Goal: Information Seeking & Learning: Learn about a topic

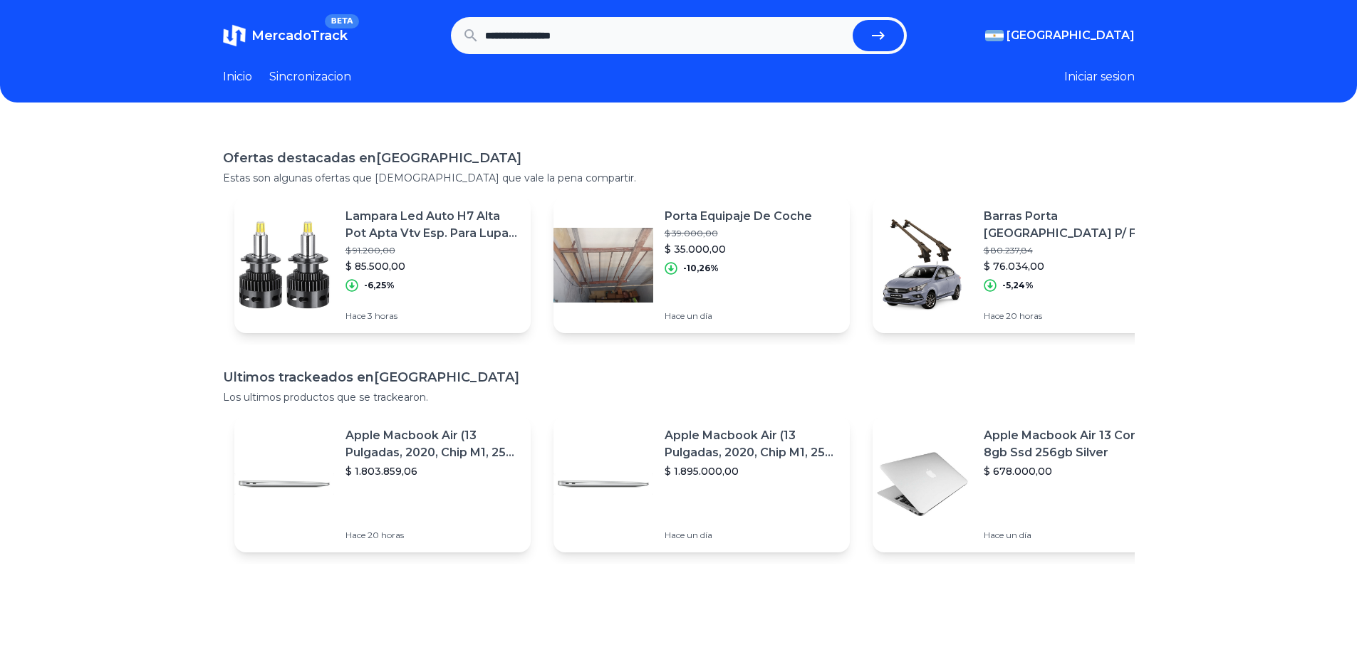
type input "**********"
click at [853, 20] on button "submit" at bounding box center [878, 35] width 51 height 31
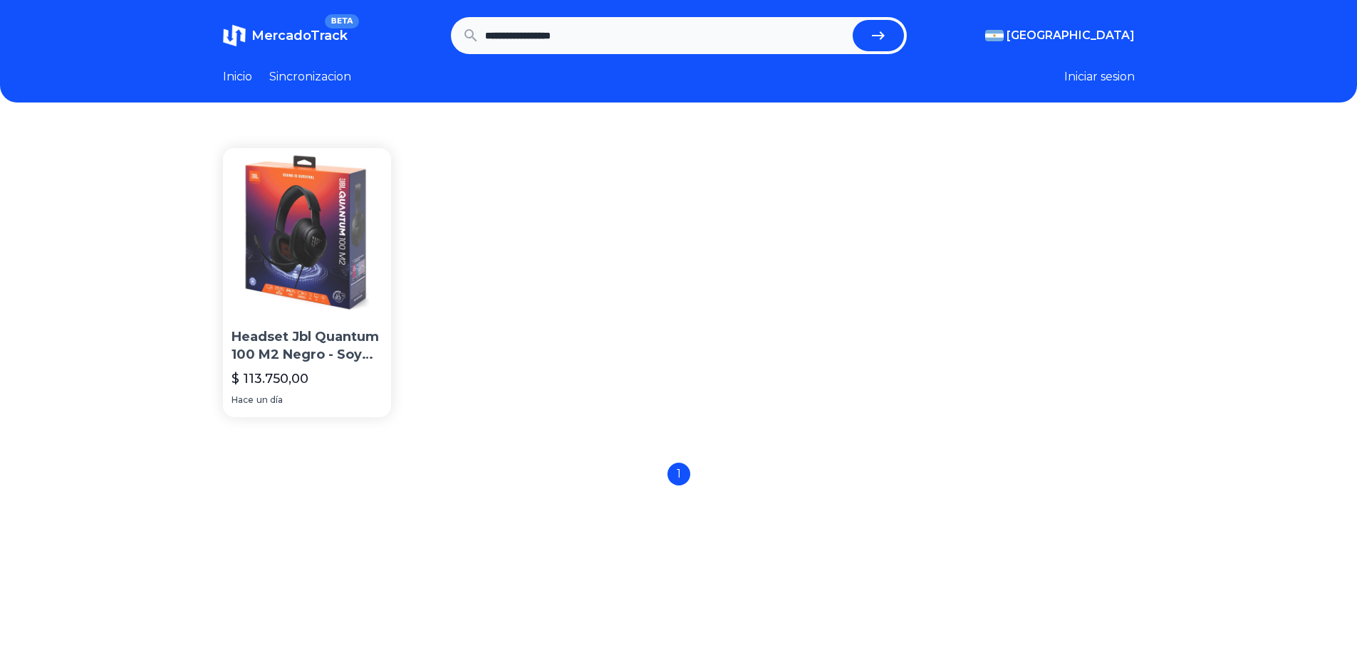
click at [351, 350] on p "Headset Jbl Quantum 100 M2 Negro - Soy Gamer" at bounding box center [307, 346] width 152 height 36
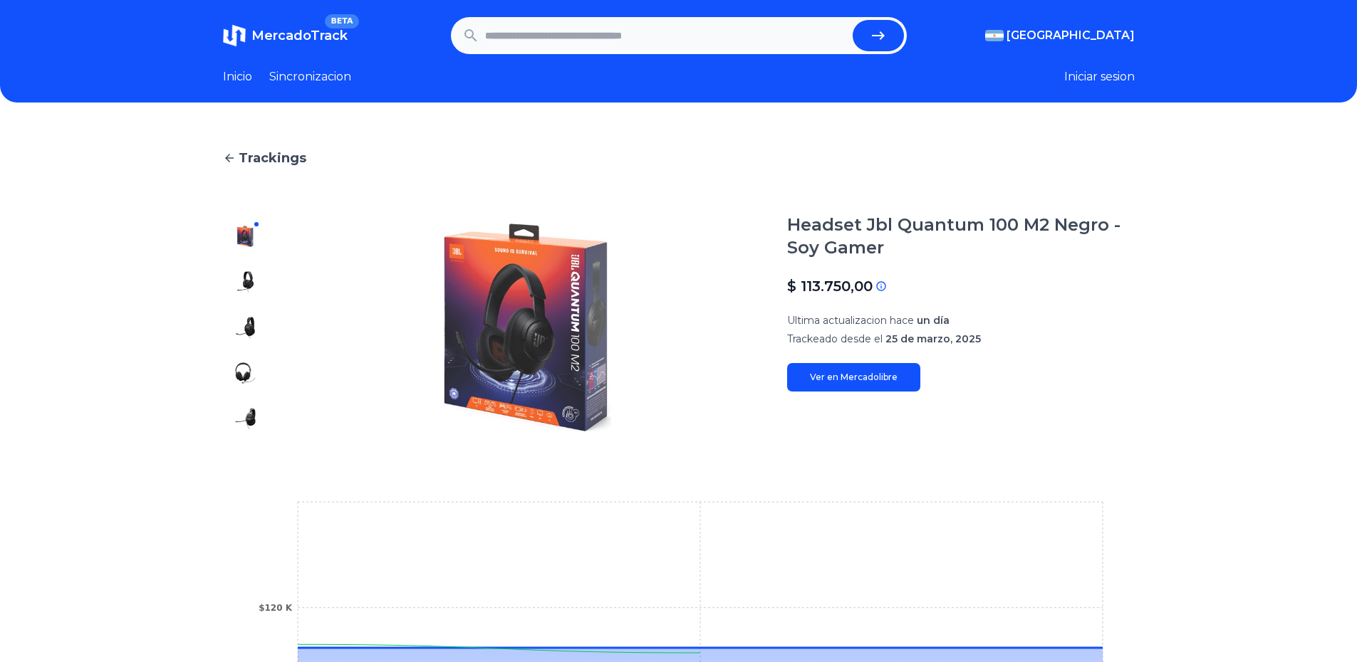
click at [535, 325] on img at bounding box center [528, 328] width 462 height 228
click at [250, 280] on img at bounding box center [245, 282] width 23 height 23
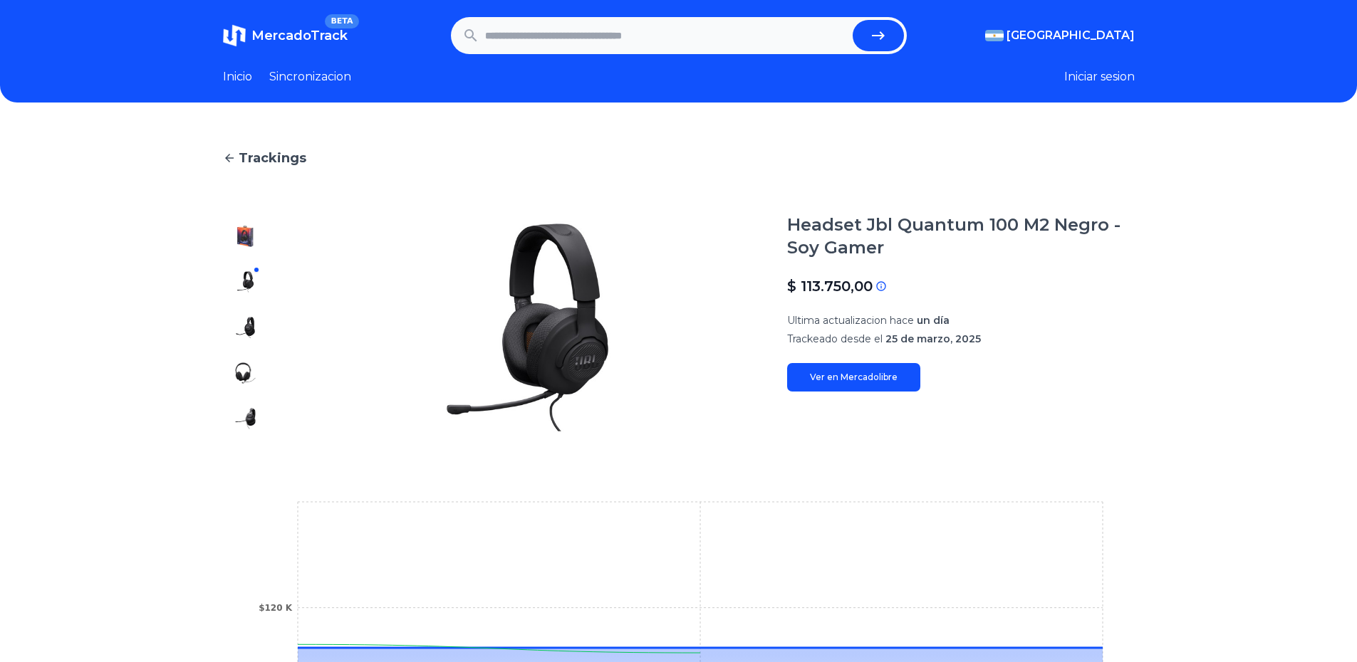
click at [246, 313] on div at bounding box center [246, 328] width 46 height 228
click at [248, 332] on img at bounding box center [245, 327] width 23 height 23
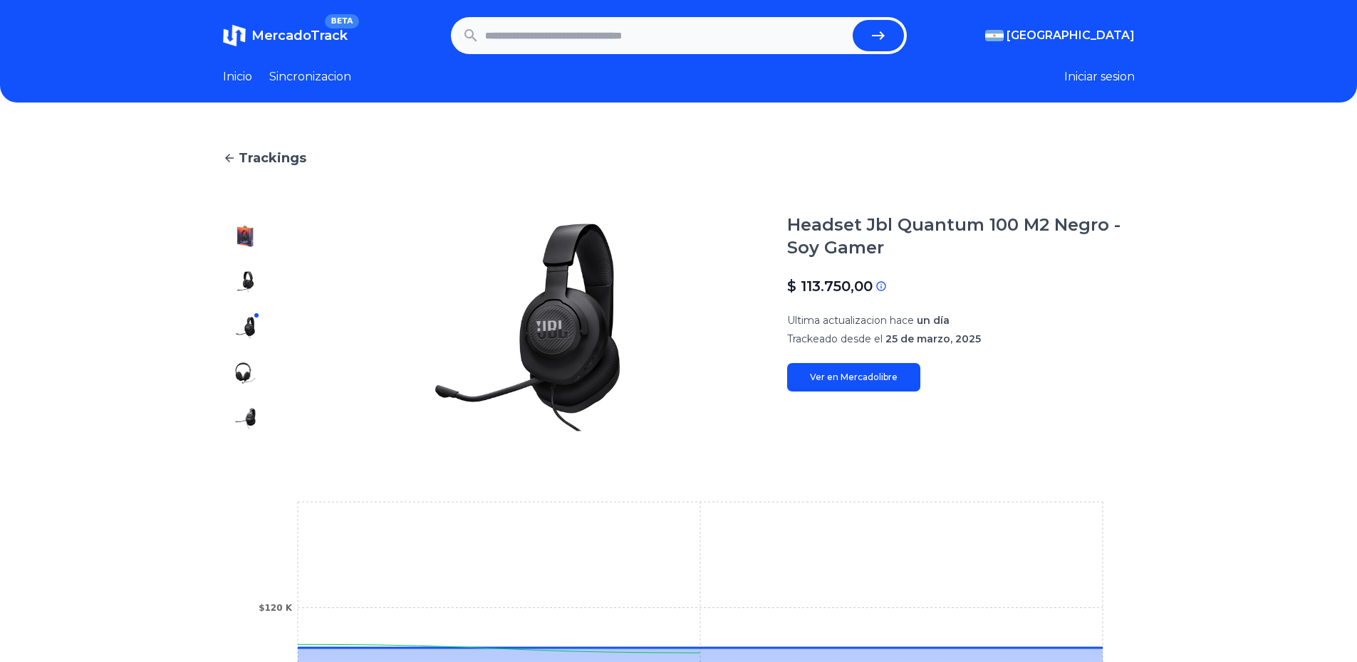
click at [248, 365] on img at bounding box center [245, 373] width 23 height 23
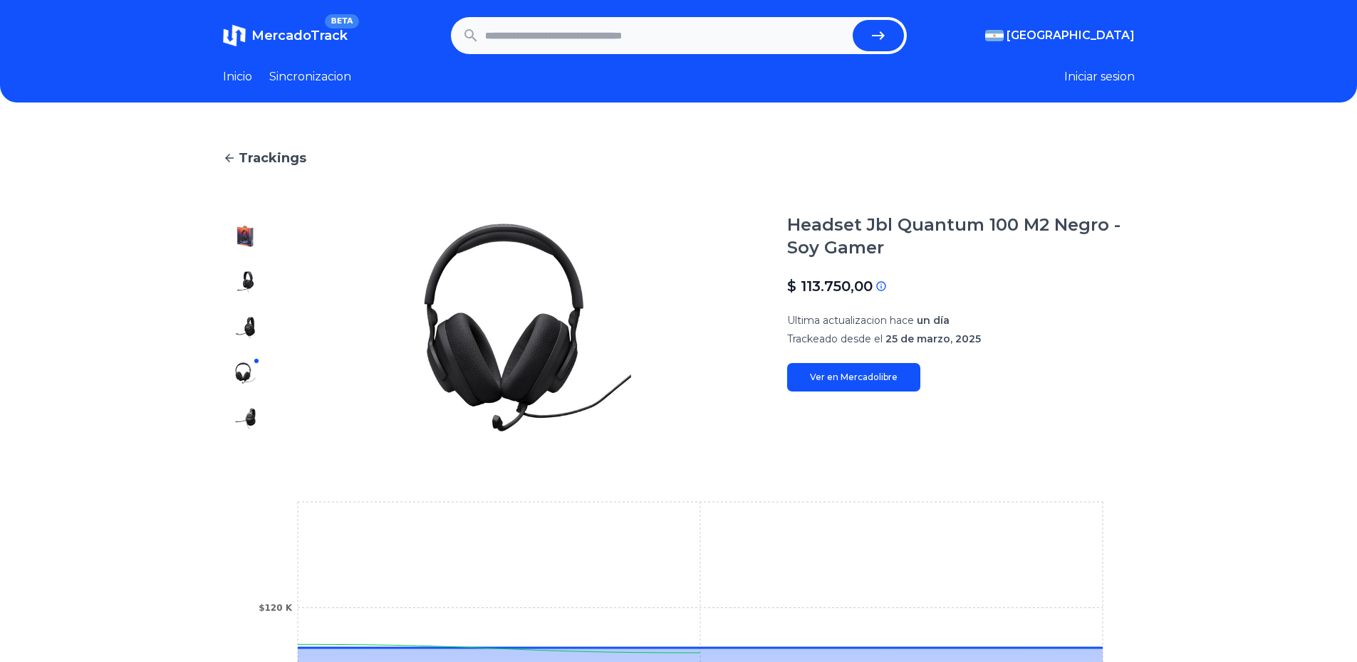
click at [255, 424] on img at bounding box center [245, 418] width 23 height 23
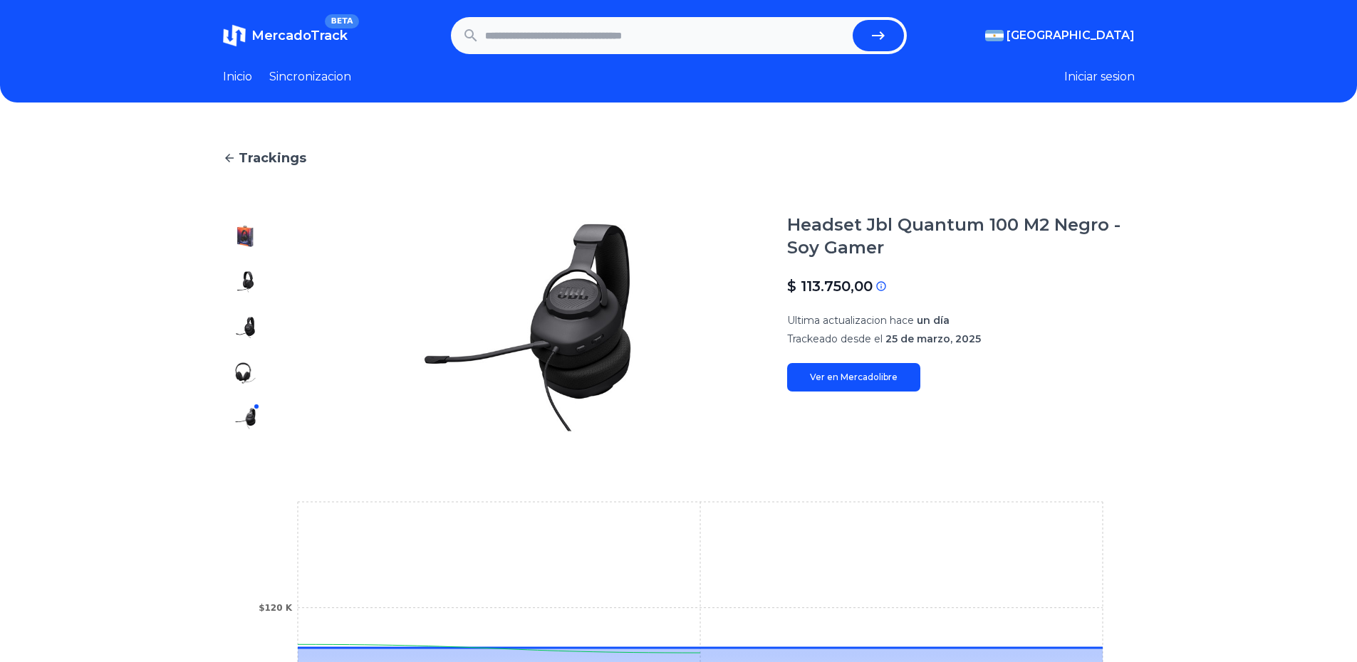
click at [250, 241] on img at bounding box center [245, 236] width 23 height 23
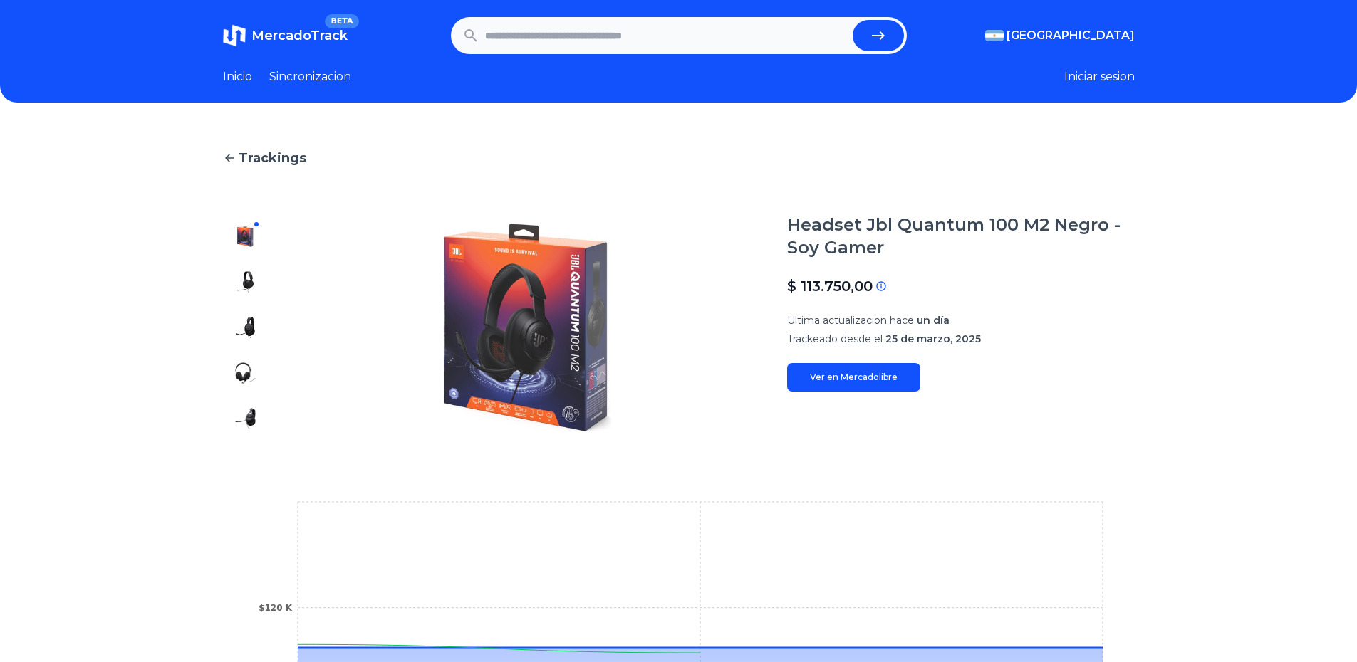
click at [556, 339] on img at bounding box center [528, 328] width 462 height 228
